Goal: Transaction & Acquisition: Book appointment/travel/reservation

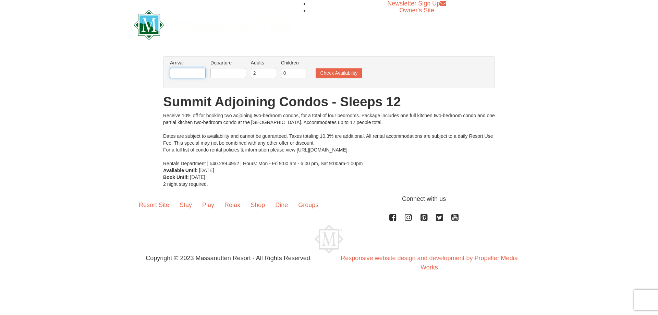
click at [188, 74] on input "text" at bounding box center [188, 73] width 36 height 10
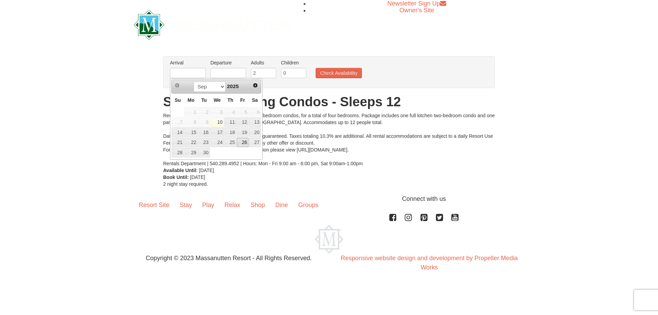
click at [245, 144] on link "26" at bounding box center [243, 143] width 12 height 10
type input "[DATE]"
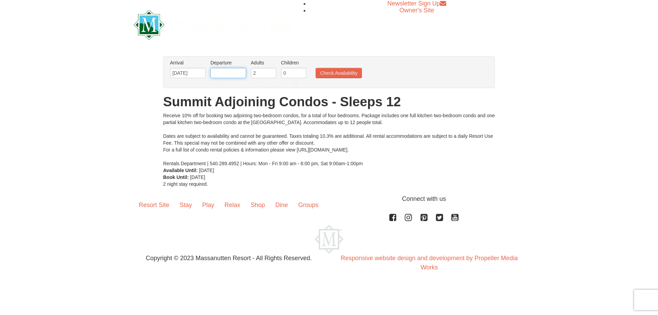
click at [226, 69] on input "text" at bounding box center [228, 73] width 36 height 10
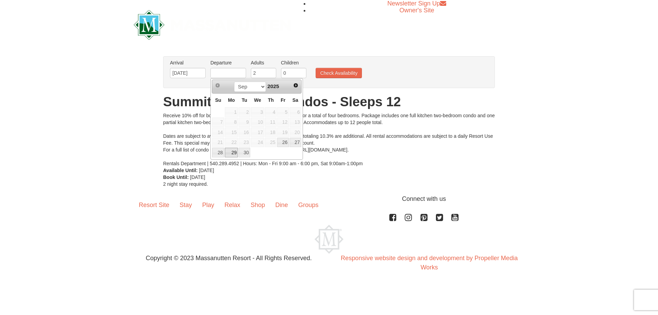
click at [228, 154] on link "29" at bounding box center [231, 153] width 13 height 10
type input "[DATE]"
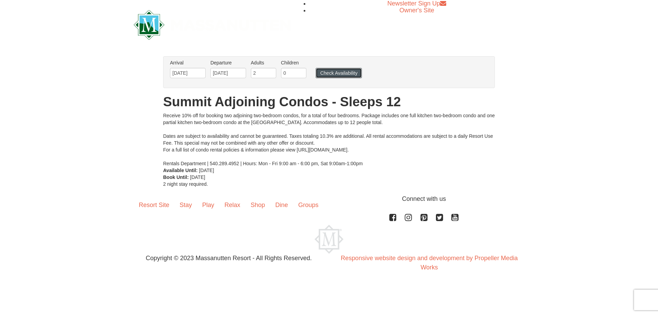
click at [356, 72] on button "Check Availability" at bounding box center [339, 73] width 46 height 10
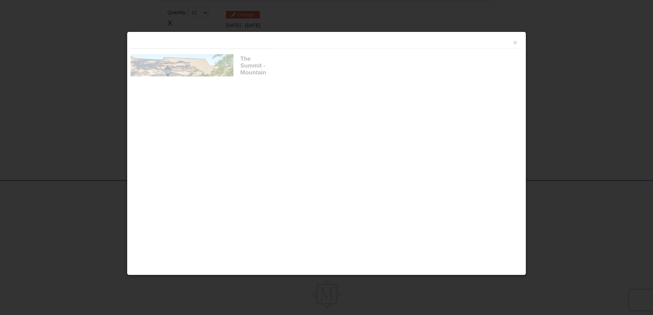
scroll to position [210, 0]
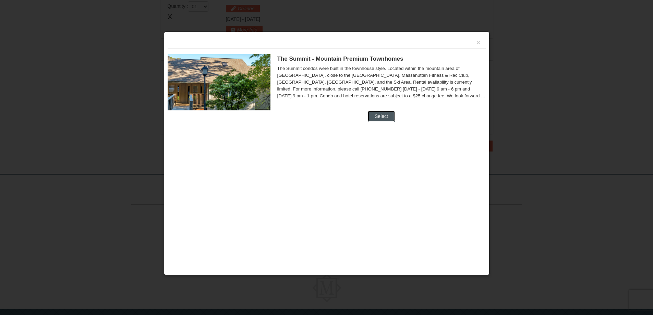
click at [380, 115] on button "Select" at bounding box center [381, 116] width 27 height 11
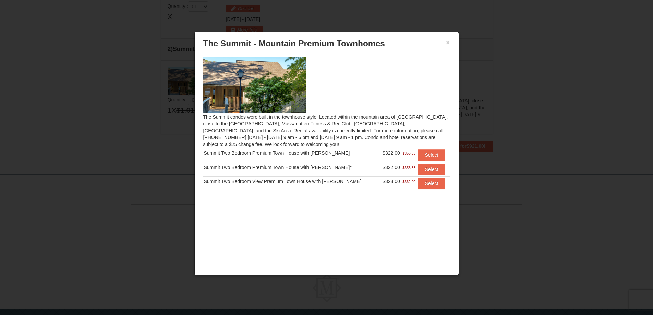
click at [450, 43] on div "× The Summit - Mountain Premium Townhomes" at bounding box center [326, 43] width 257 height 17
click at [448, 40] on button "×" at bounding box center [448, 42] width 4 height 7
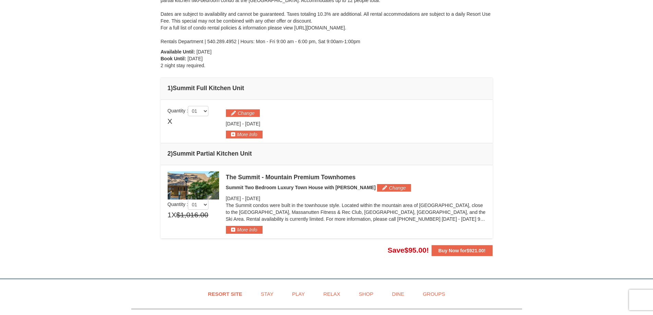
scroll to position [0, 0]
